Goal: Use online tool/utility: Use online tool/utility

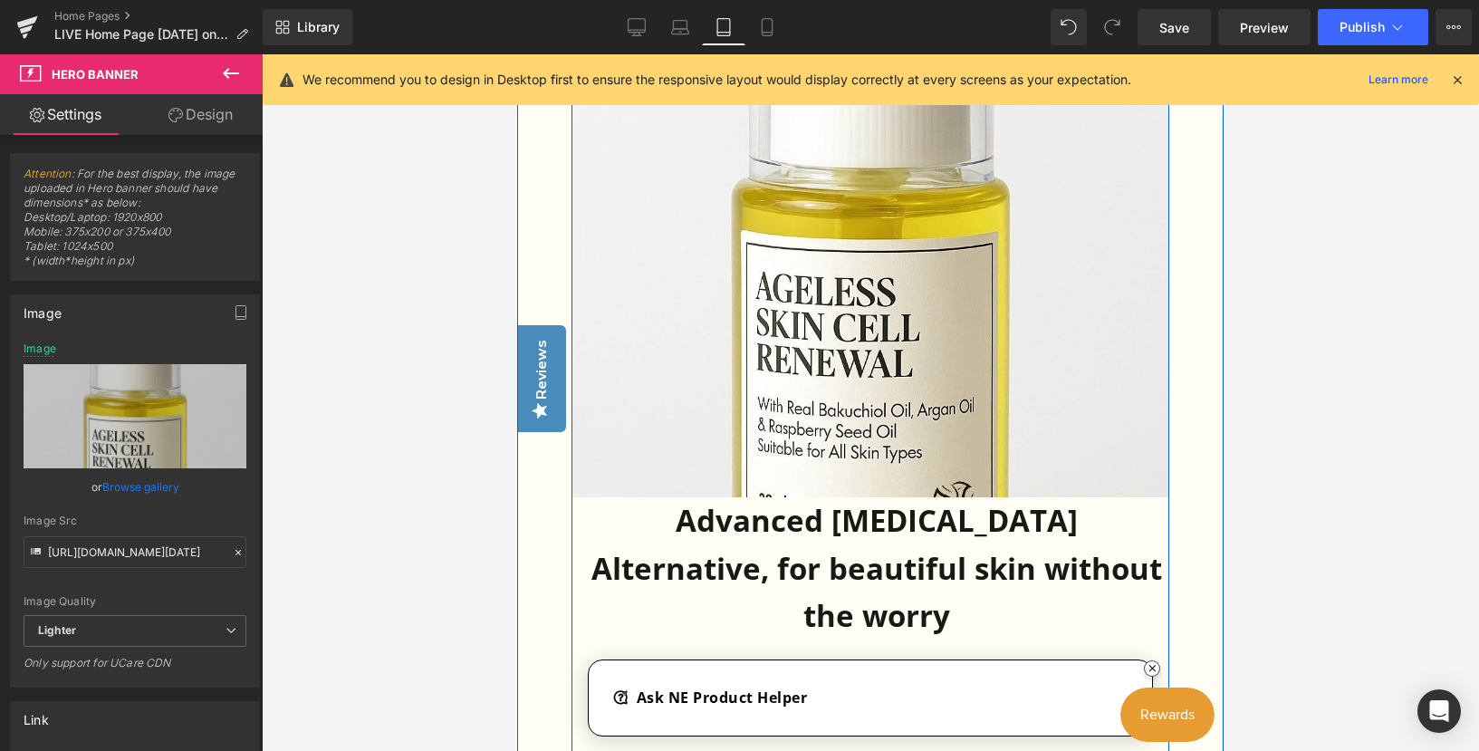
scroll to position [5306, 0]
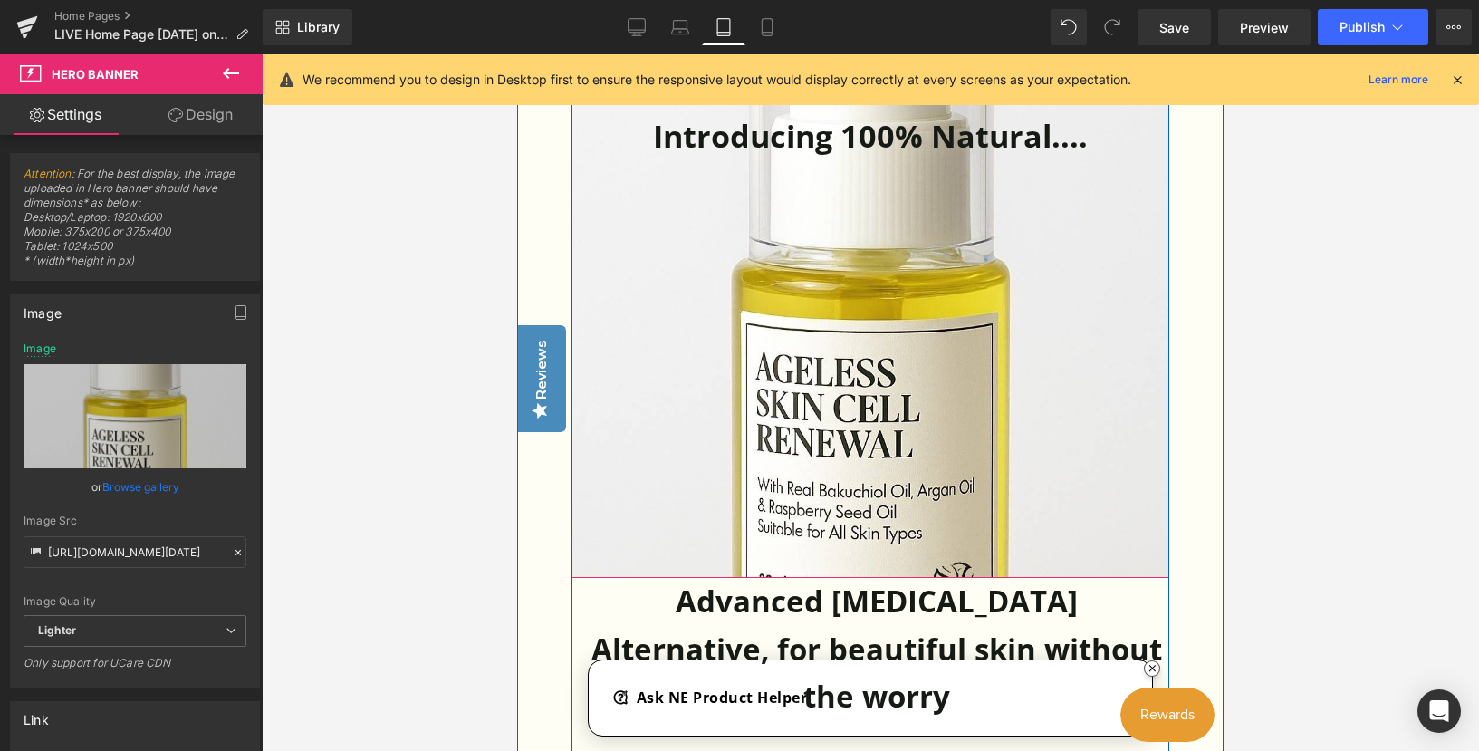
click at [920, 552] on link at bounding box center [871, 318] width 598 height 520
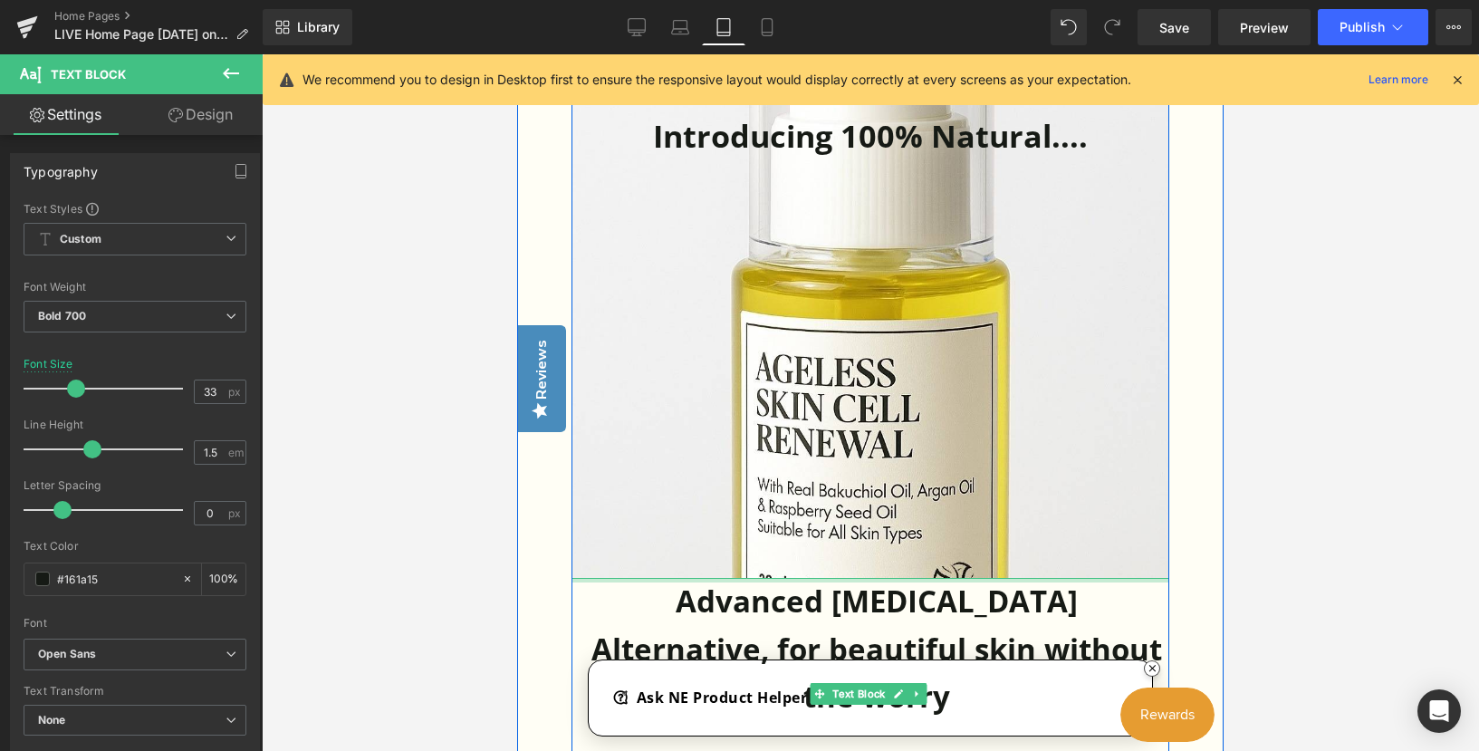
click at [922, 579] on div at bounding box center [871, 580] width 598 height 5
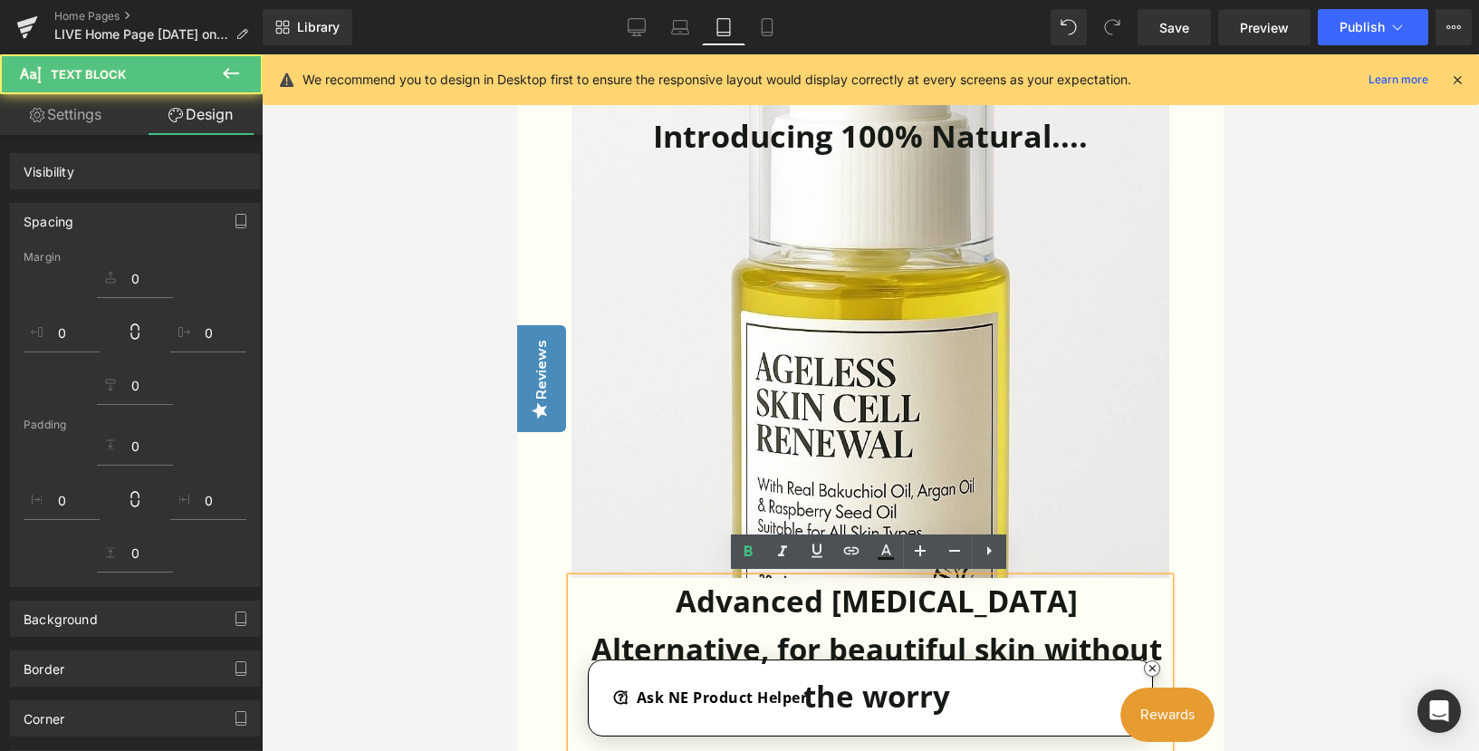
click at [920, 459] on link at bounding box center [871, 318] width 598 height 520
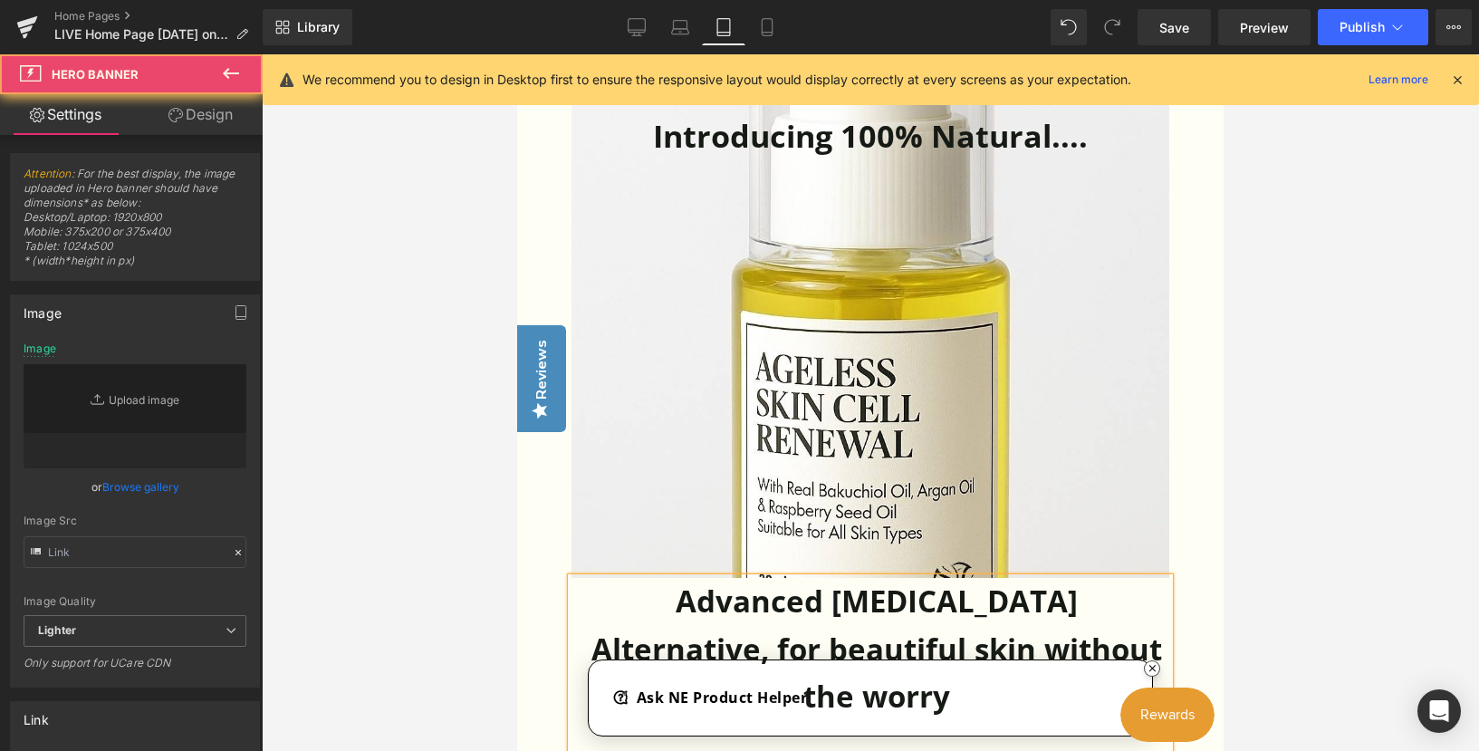
type input "[URL][DOMAIN_NAME][DATE]"
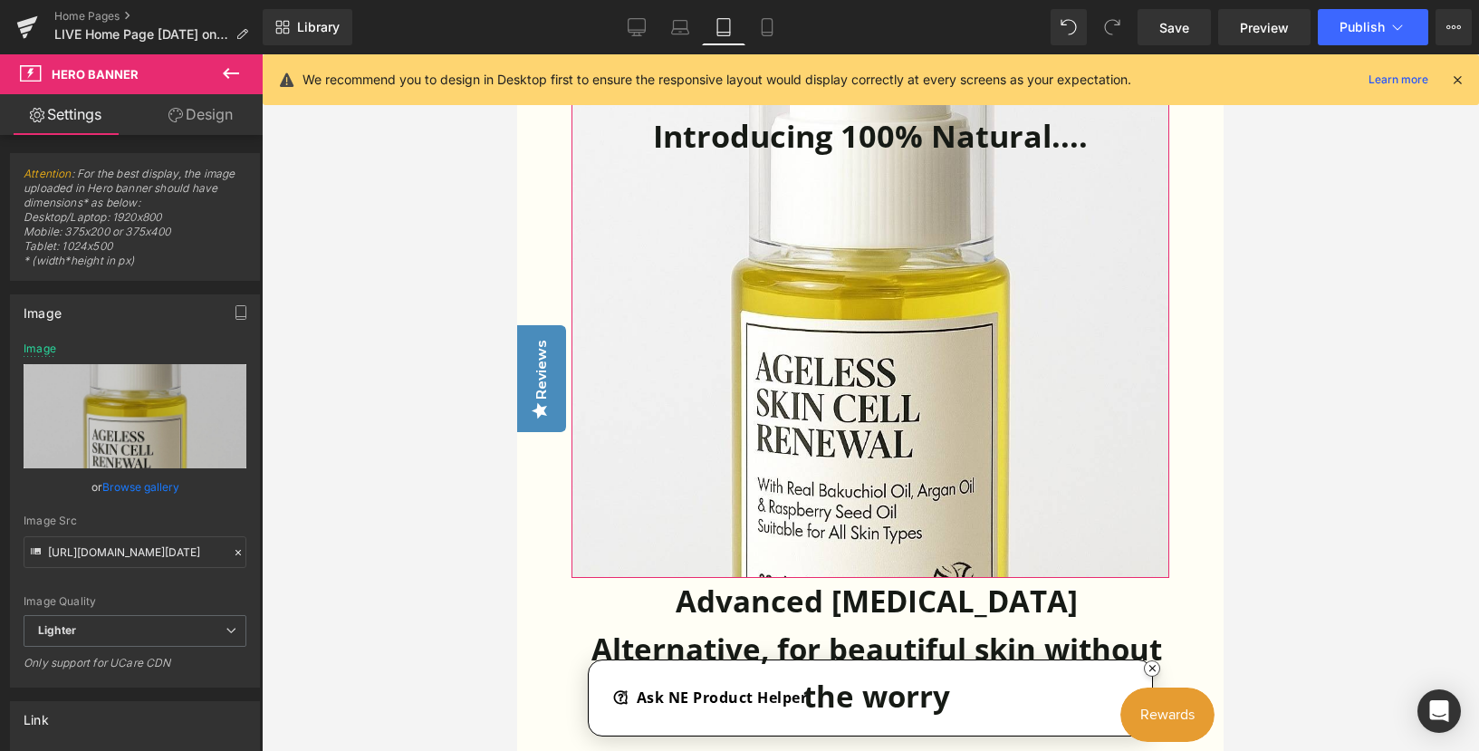
click at [198, 115] on link "Design" at bounding box center [200, 114] width 131 height 41
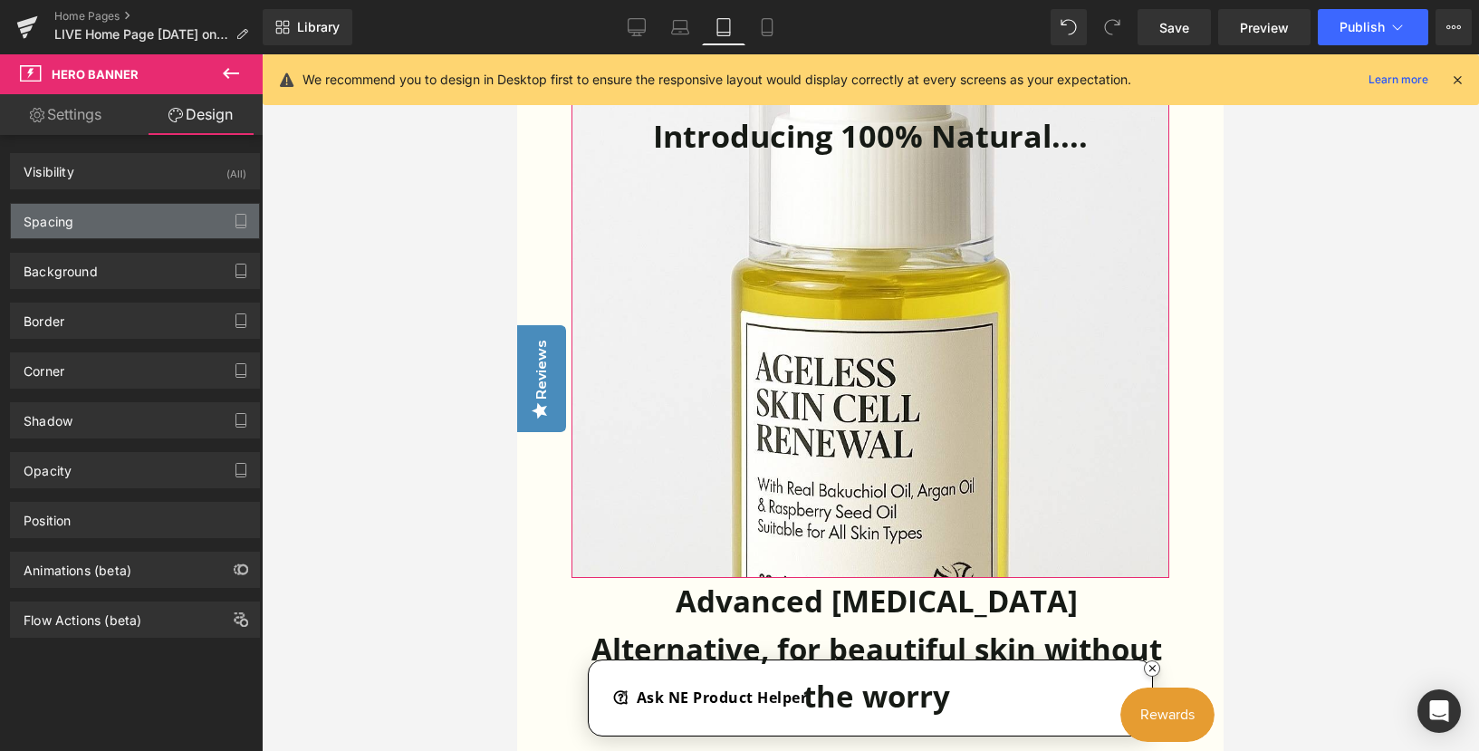
click at [55, 214] on div "Spacing" at bounding box center [49, 216] width 50 height 25
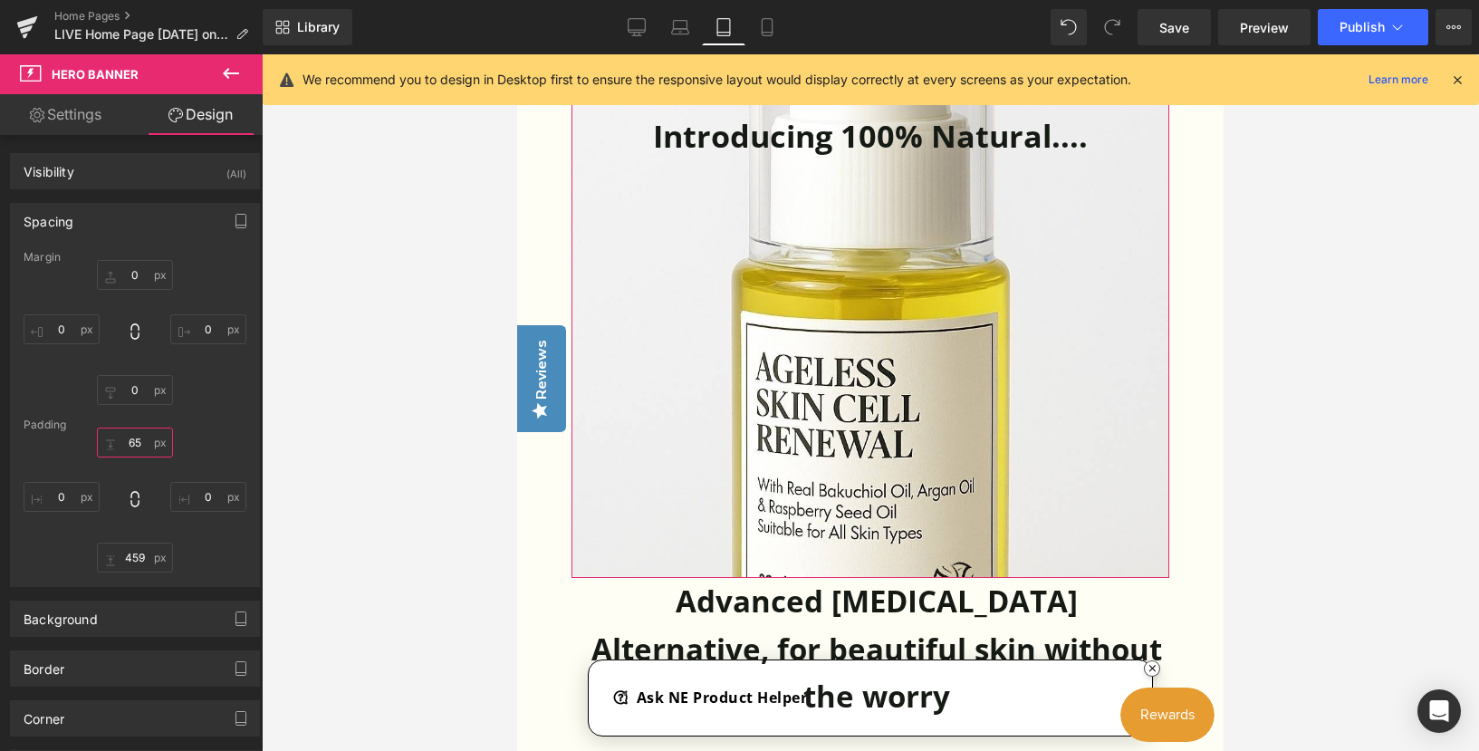
click at [136, 442] on input "65" at bounding box center [135, 443] width 76 height 30
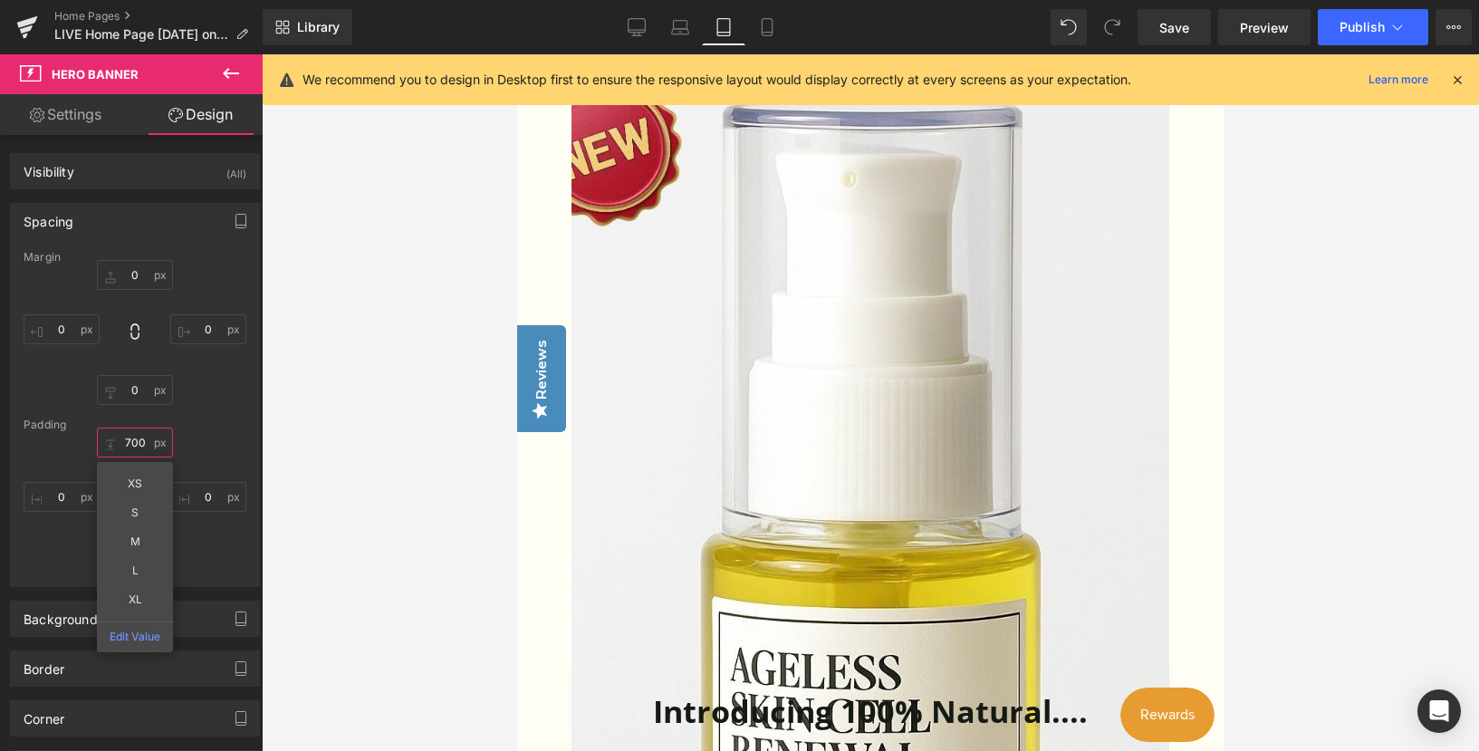
type input "70"
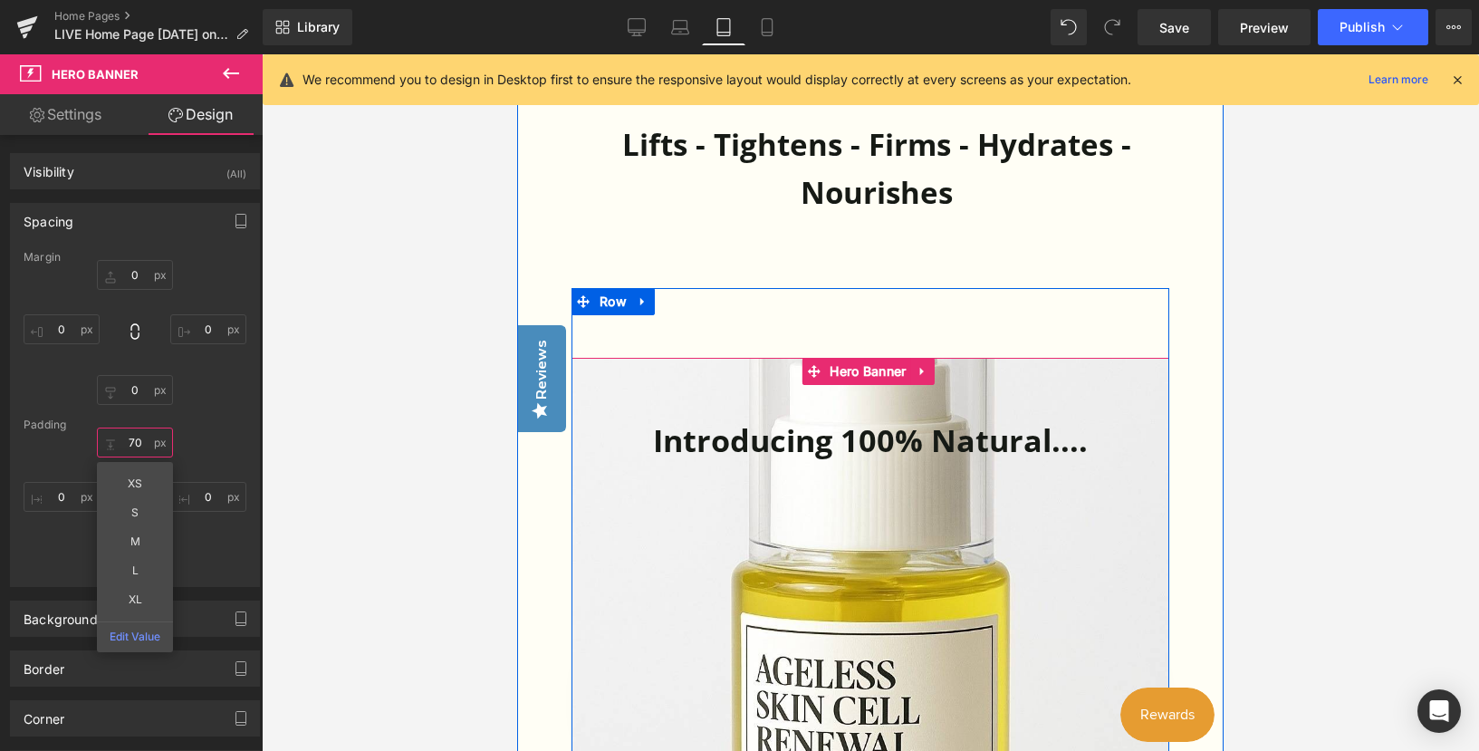
scroll to position [4944, 0]
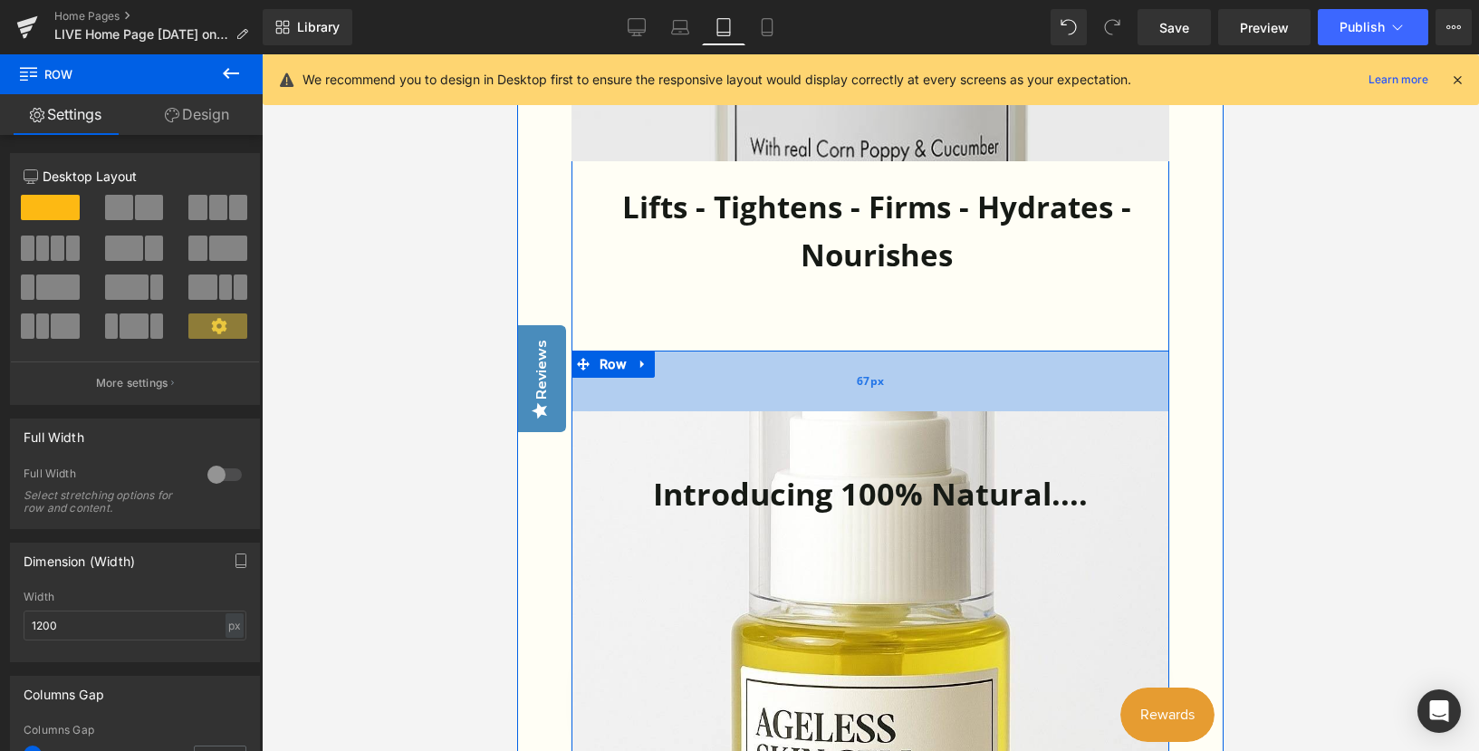
drag, startPoint x: 813, startPoint y: 401, endPoint x: 820, endPoint y: 392, distance: 11.6
click at [820, 392] on div "67px" at bounding box center [871, 381] width 598 height 61
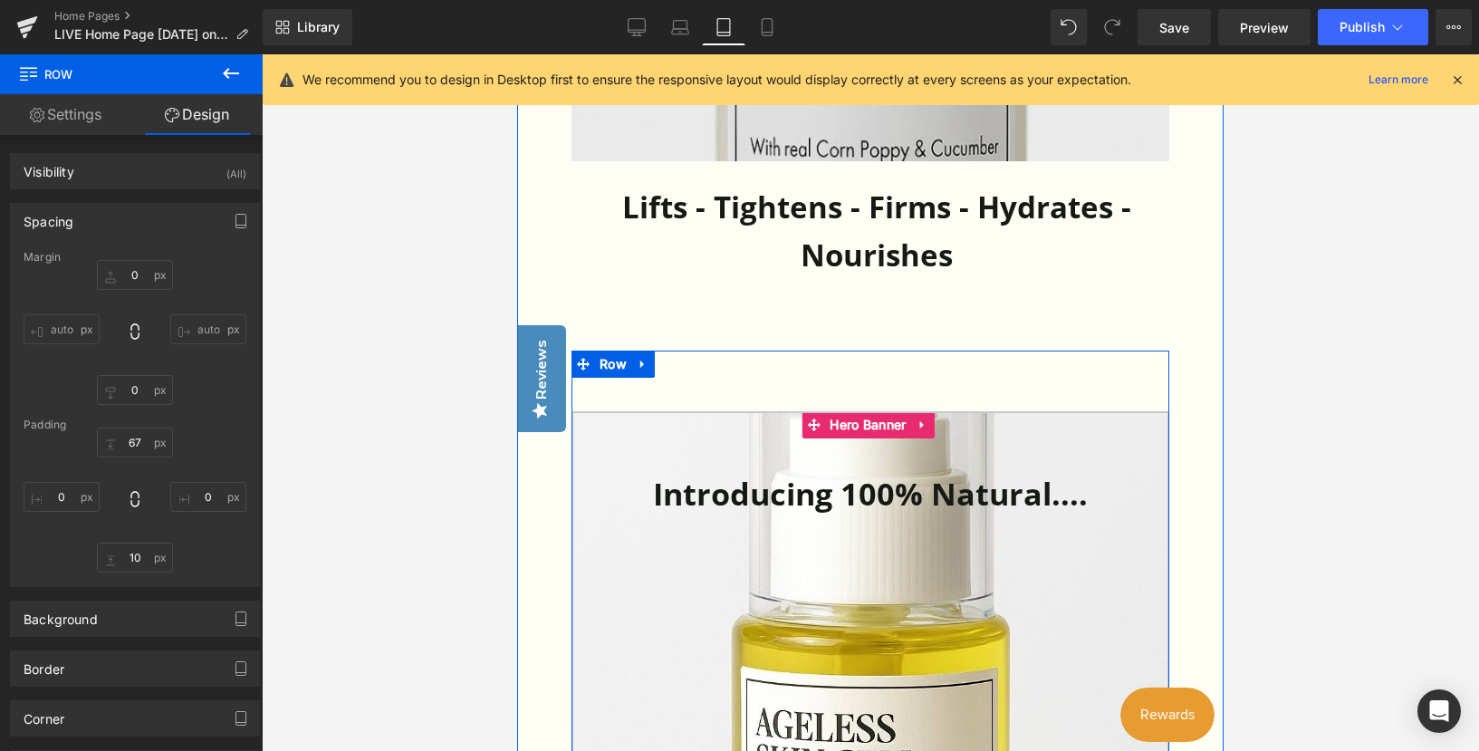
click at [673, 491] on link at bounding box center [871, 673] width 598 height 525
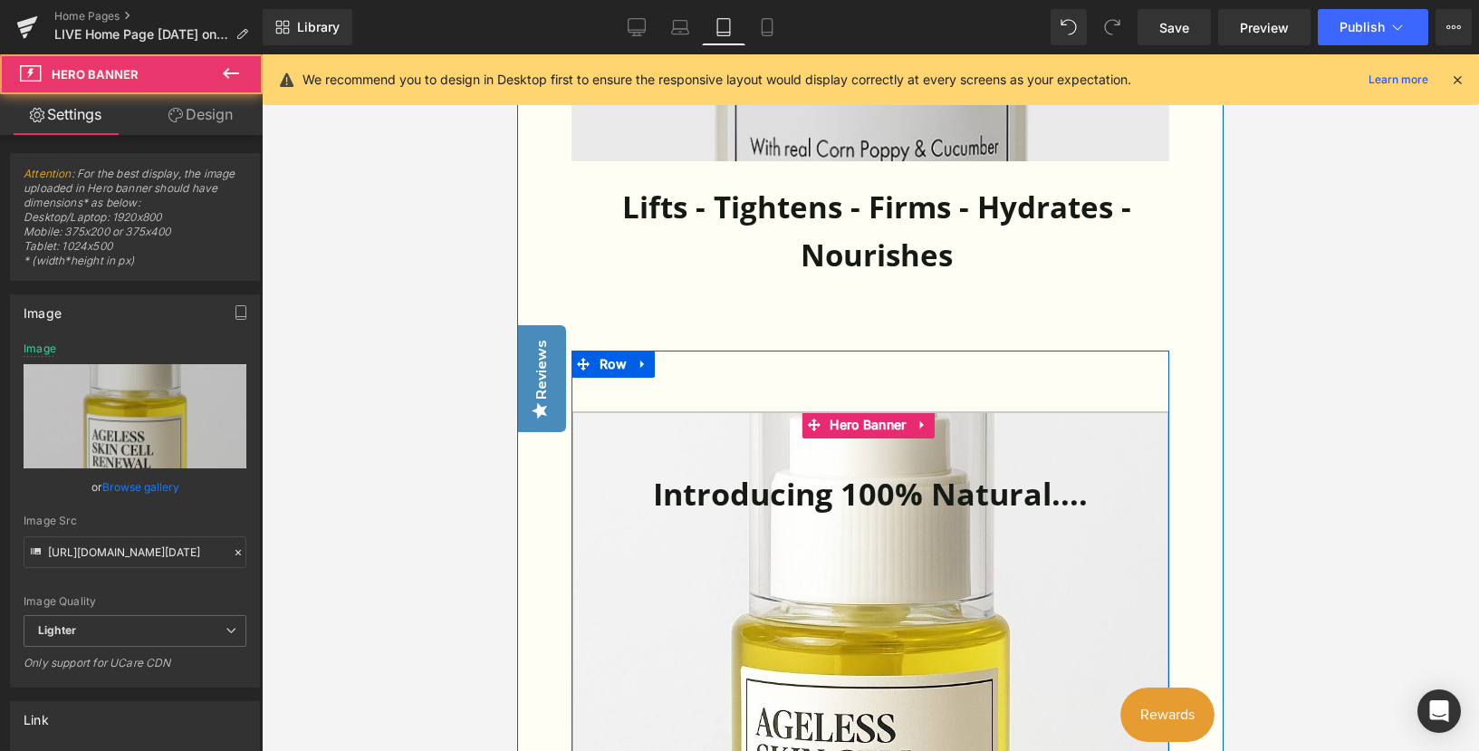
click at [784, 496] on link at bounding box center [871, 673] width 598 height 525
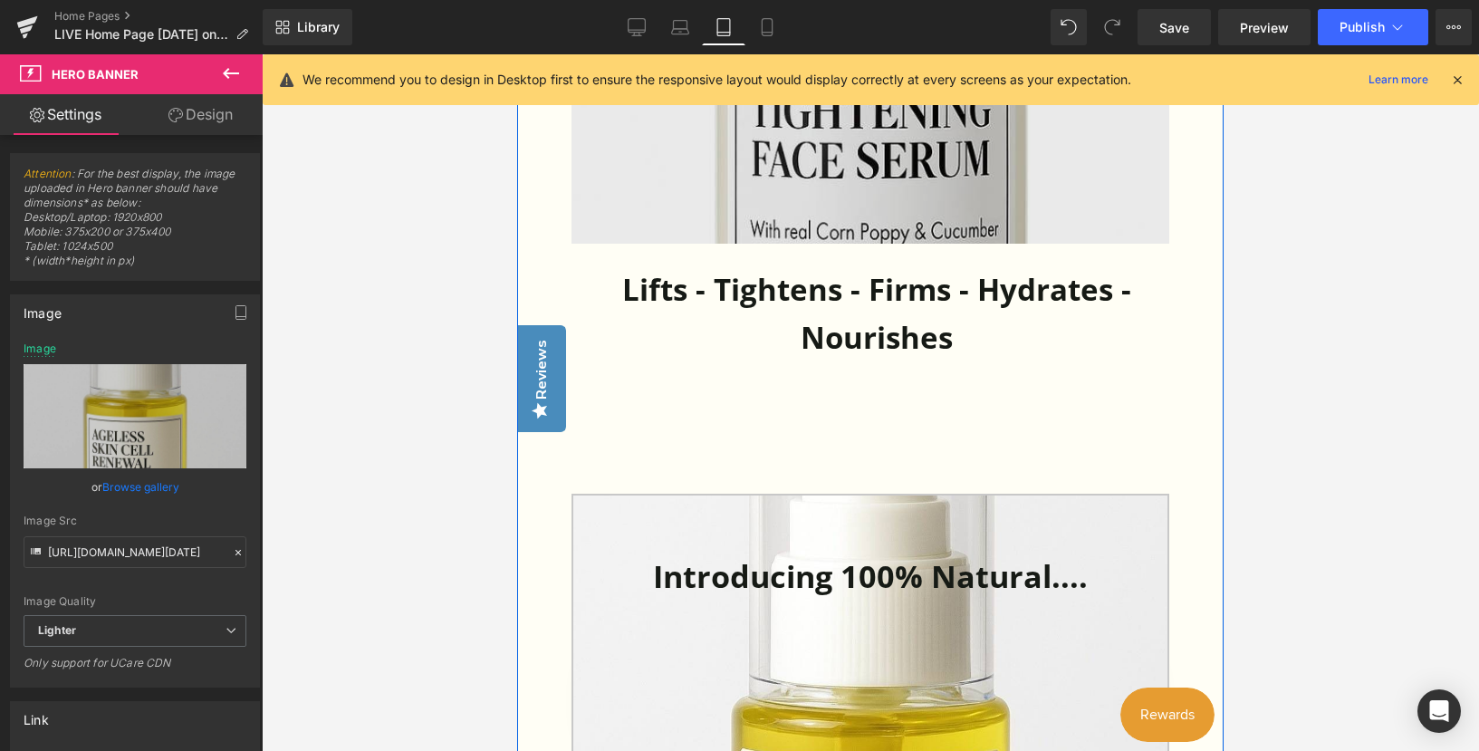
scroll to position [4762, 0]
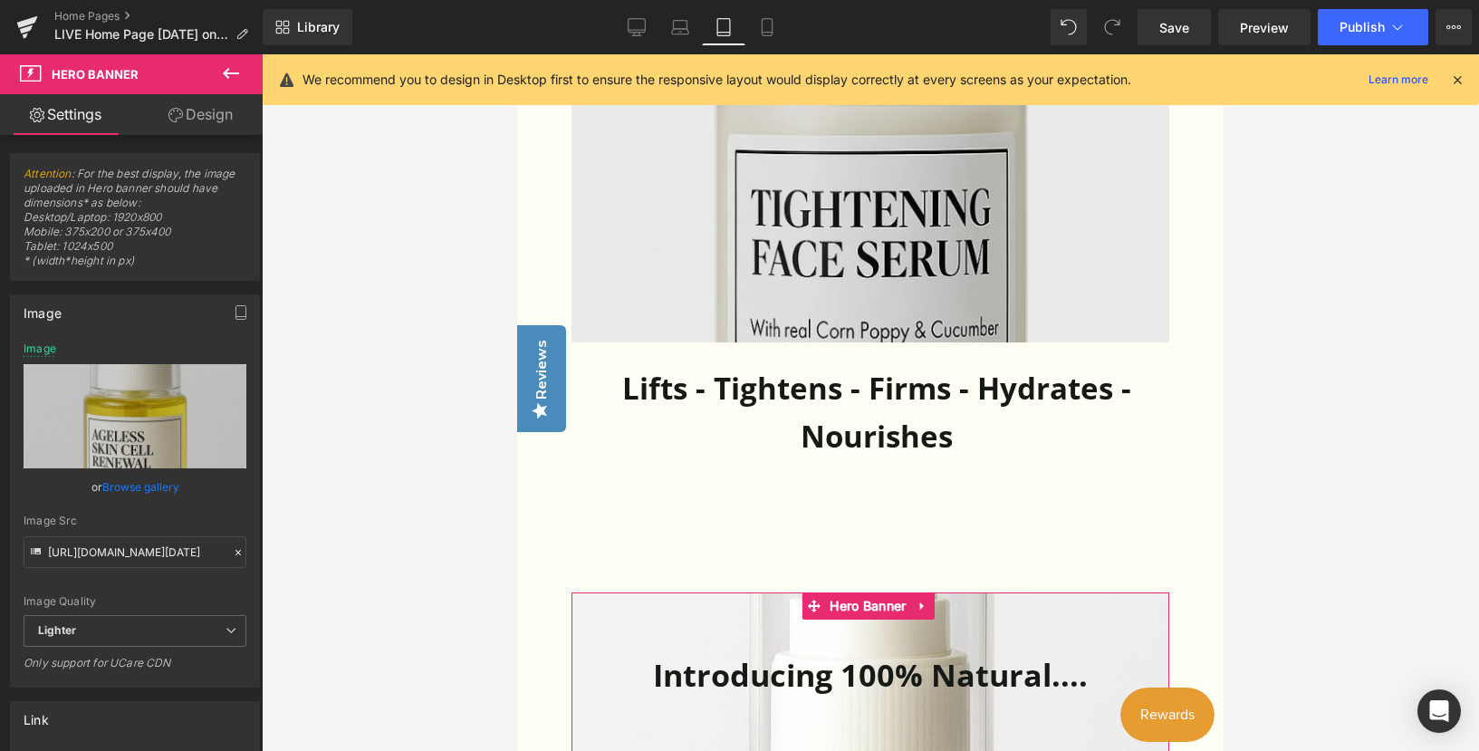
click at [210, 244] on span "Attention : For the best display, the image uploaded in Hero banner should have…" at bounding box center [135, 223] width 223 height 113
click at [376, 472] on div at bounding box center [871, 402] width 1218 height 697
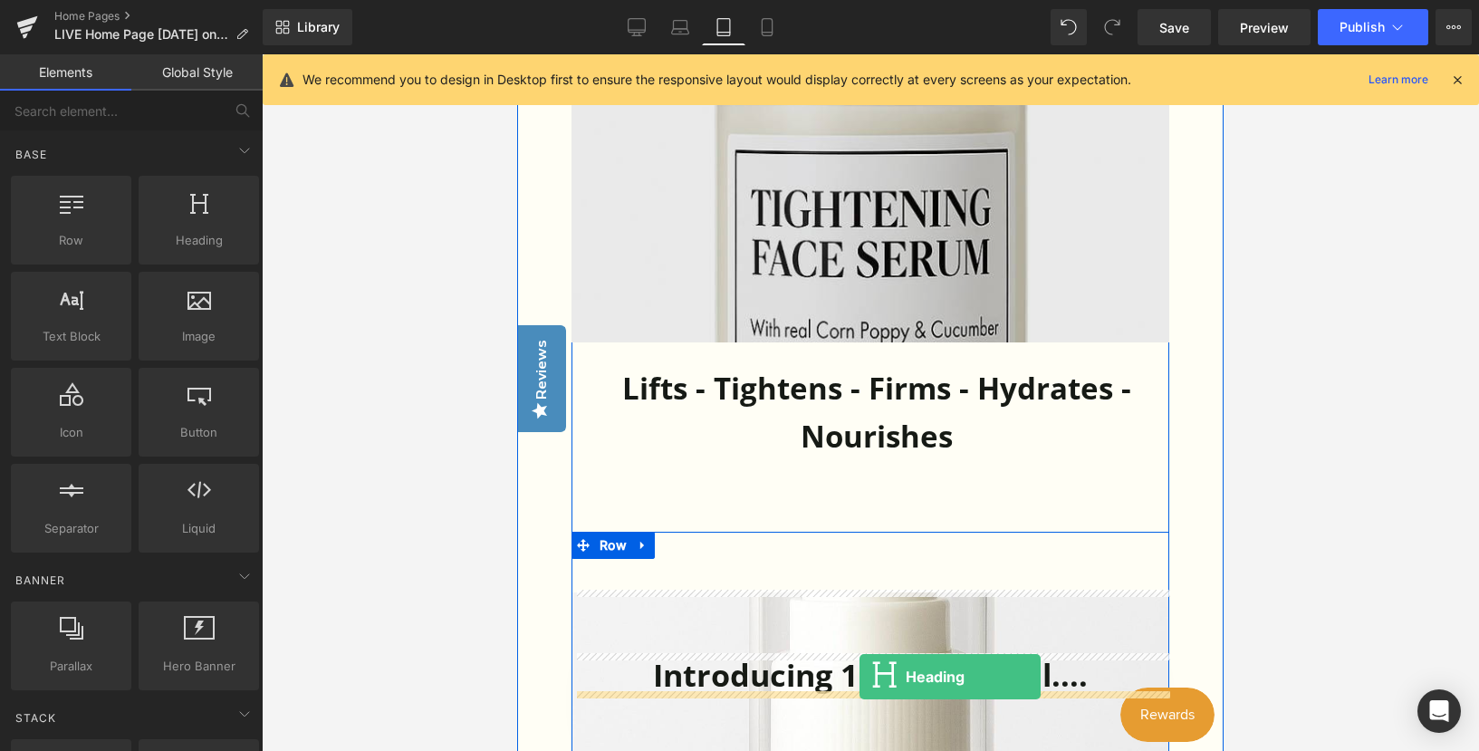
drag, startPoint x: 694, startPoint y: 292, endPoint x: 860, endPoint y: 677, distance: 419.2
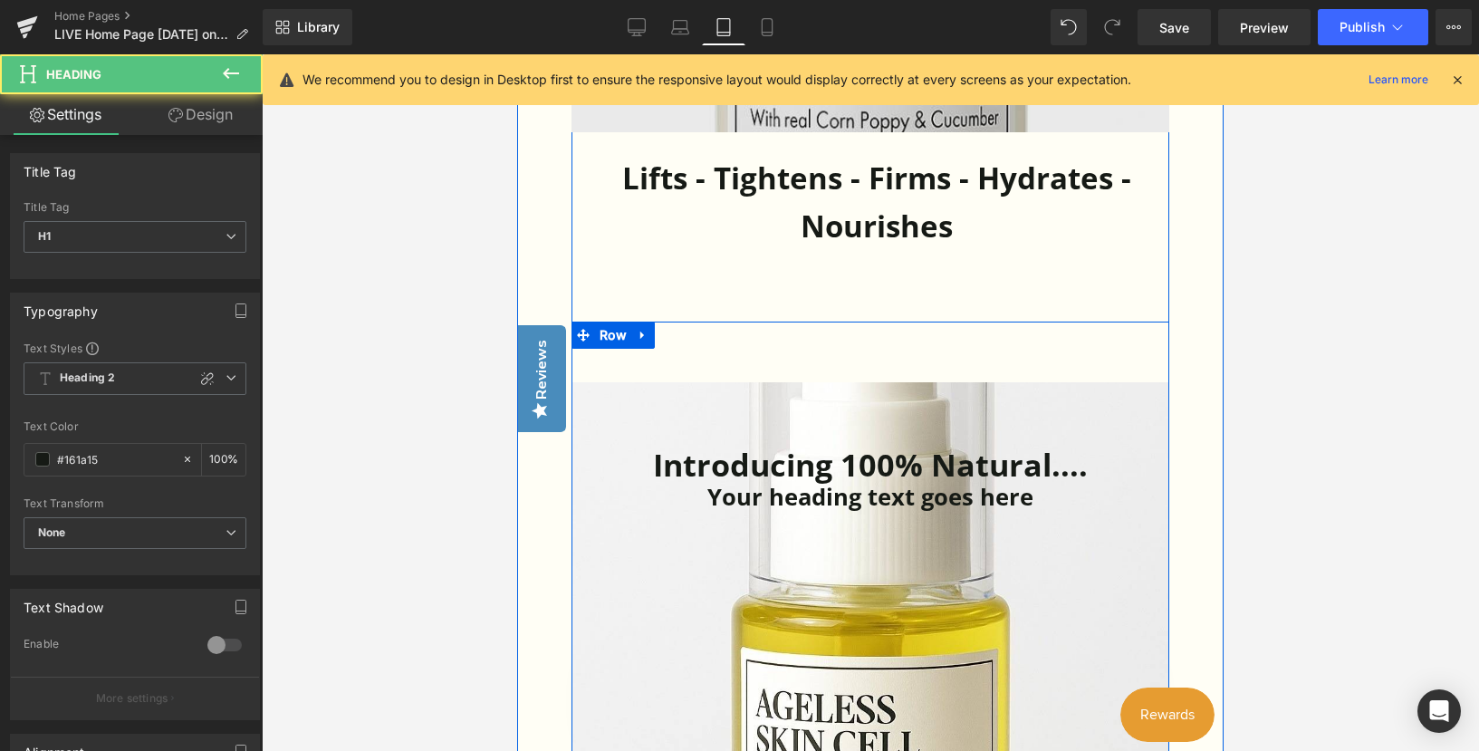
scroll to position [5034, 0]
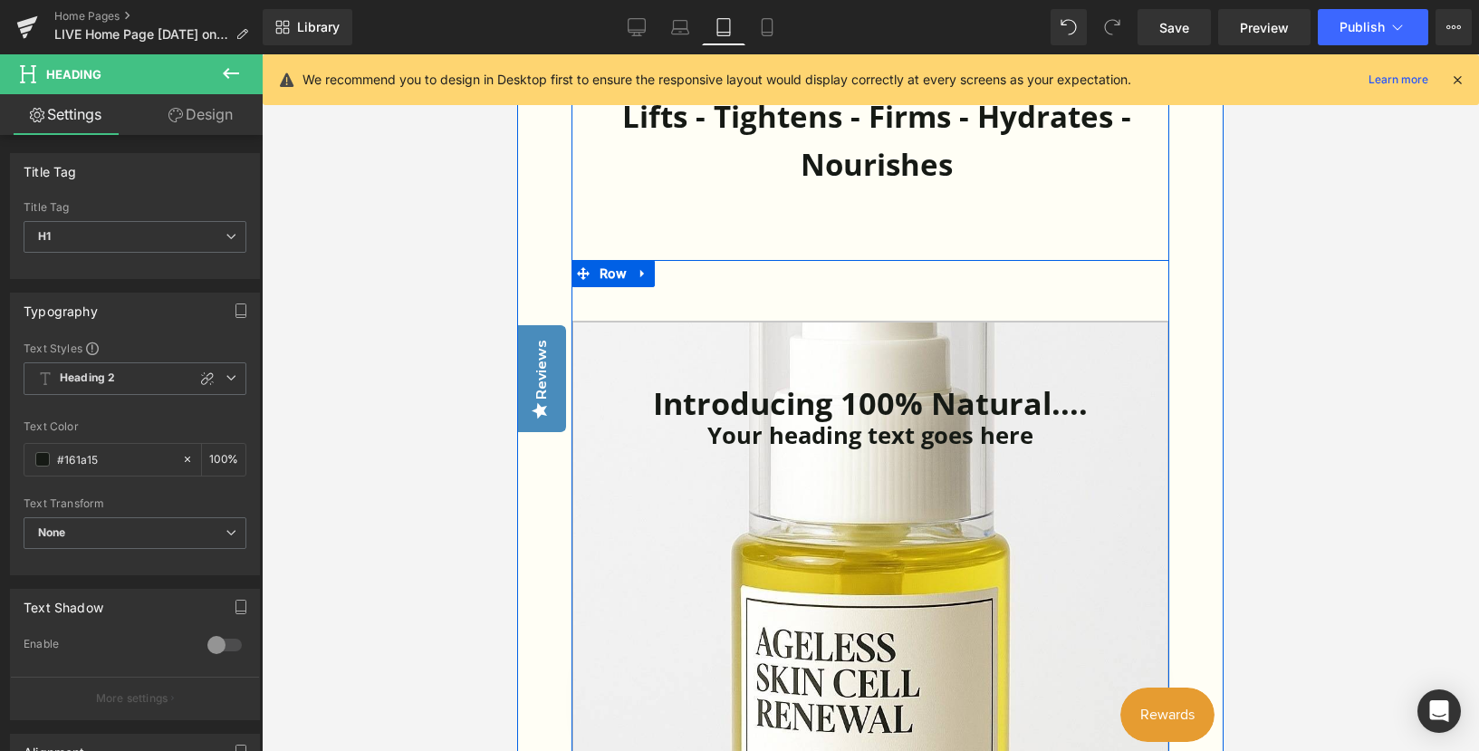
click at [872, 403] on link at bounding box center [871, 593] width 598 height 544
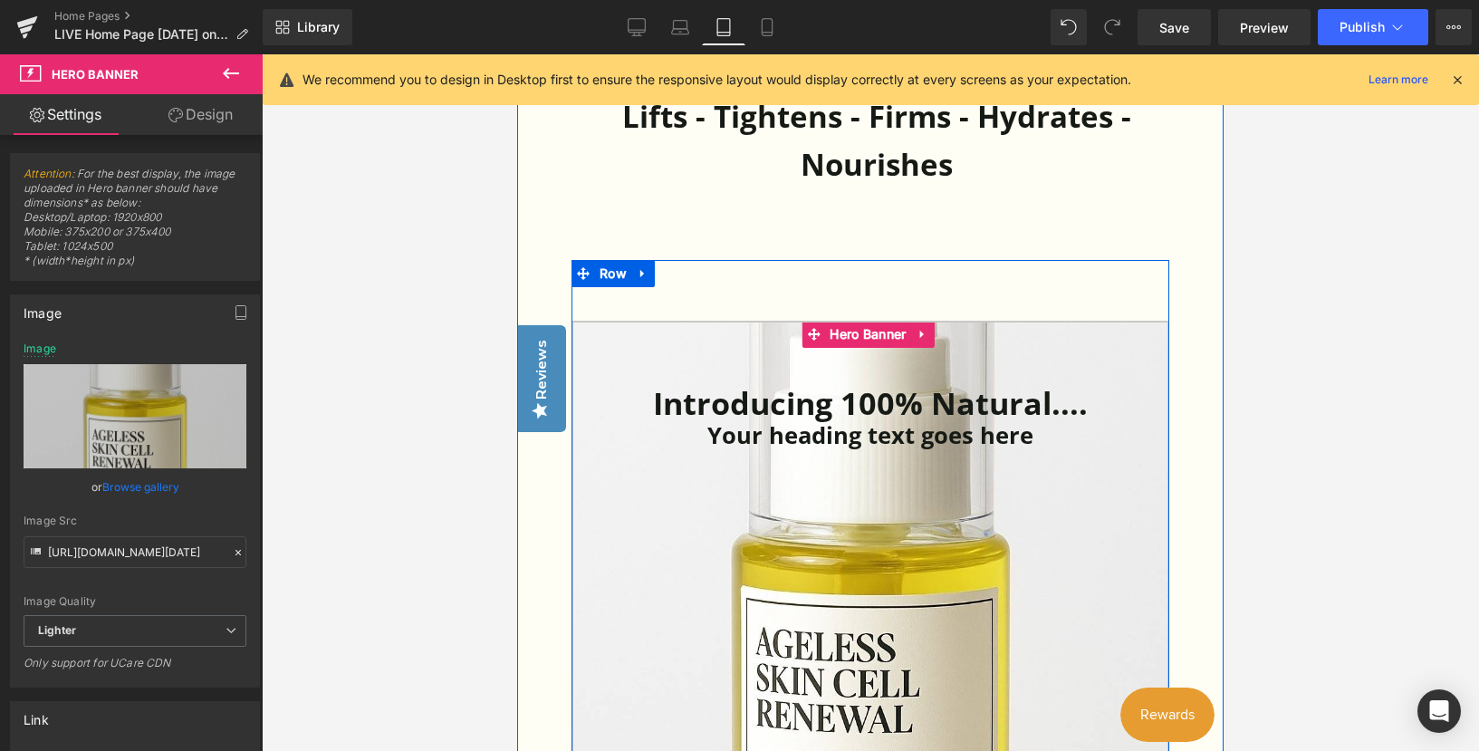
click at [873, 436] on link at bounding box center [871, 593] width 598 height 544
click at [882, 437] on link at bounding box center [871, 593] width 598 height 544
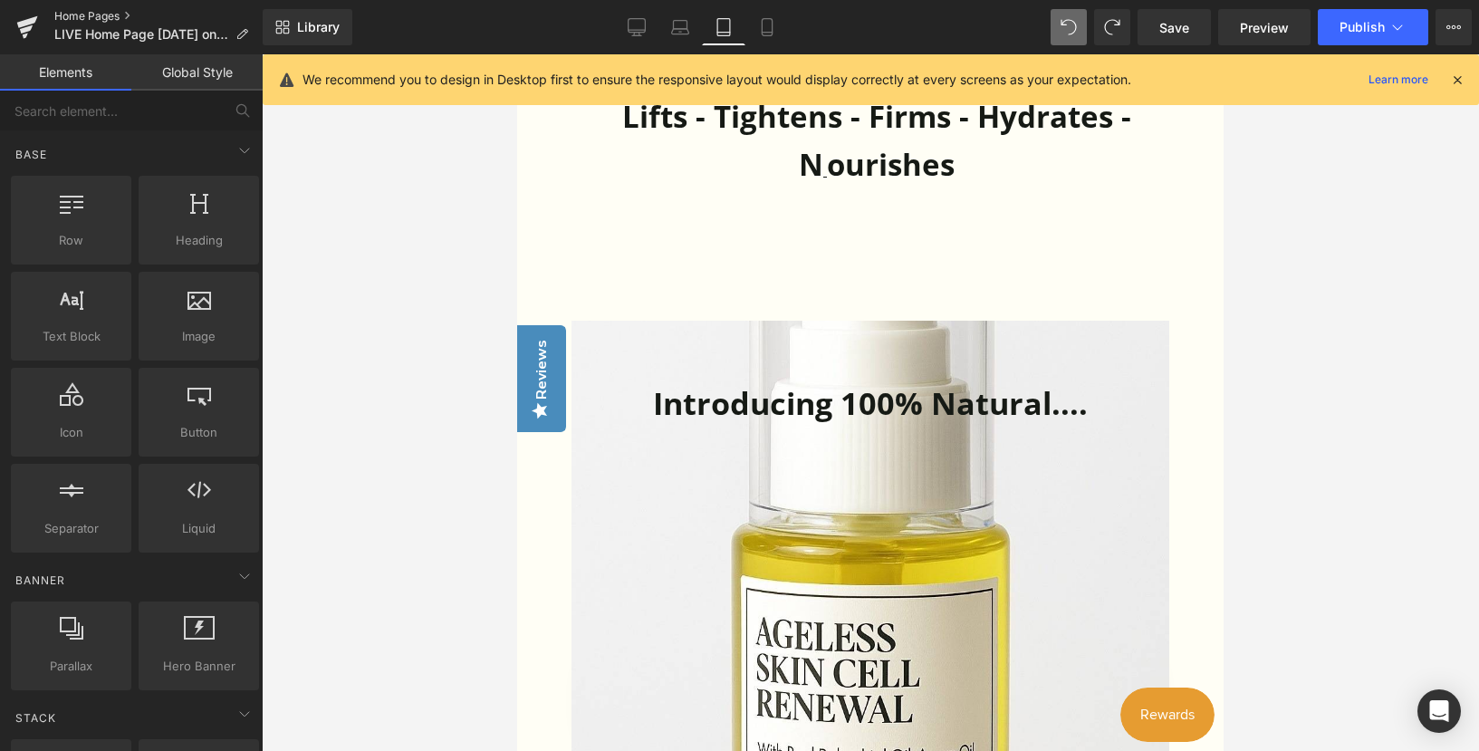
click at [70, 13] on link "Home Pages" at bounding box center [158, 16] width 208 height 14
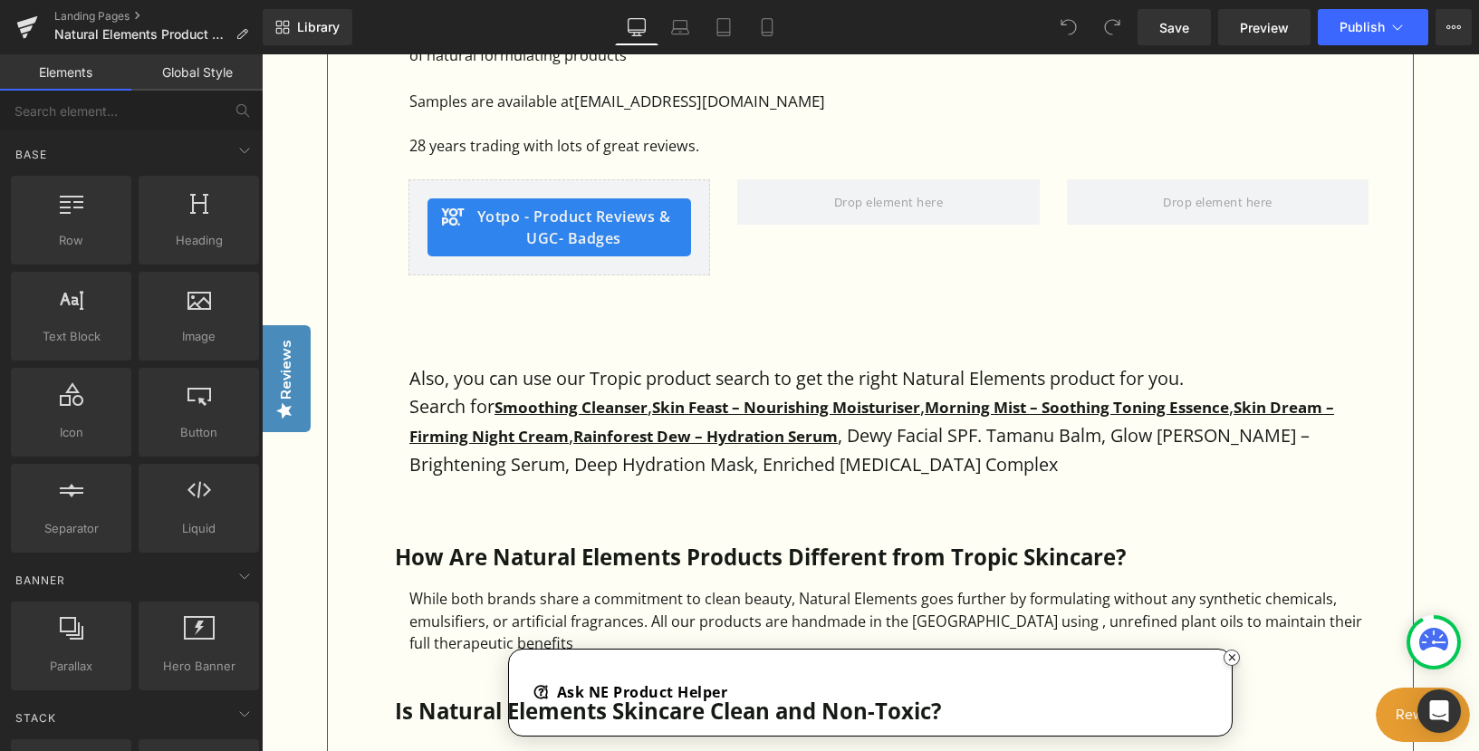
scroll to position [1359, 0]
